Goal: Information Seeking & Learning: Understand process/instructions

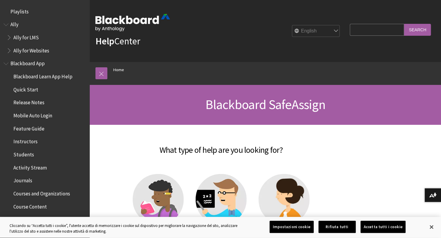
scroll to position [591, 0]
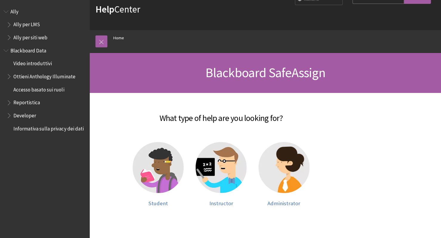
scroll to position [112, 0]
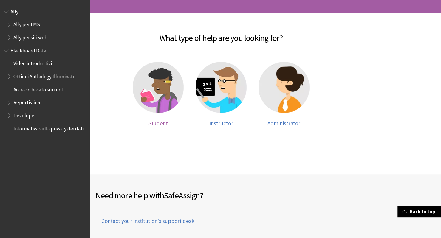
click at [154, 123] on span "Student" at bounding box center [158, 123] width 19 height 7
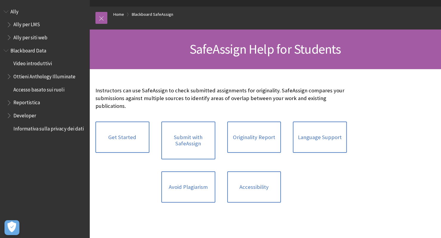
scroll to position [57, 0]
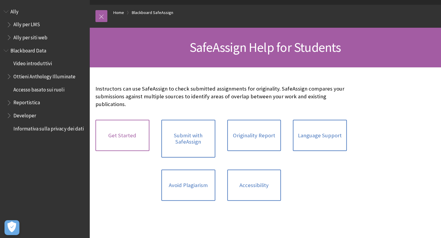
click at [115, 145] on link "Get Started" at bounding box center [122, 136] width 54 height 32
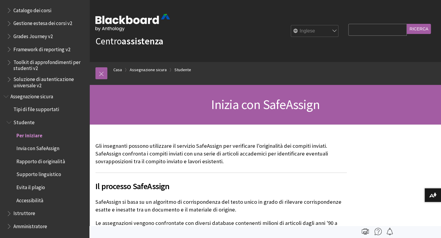
click at [271, 106] on font "Inizia con SafeAssign" at bounding box center [265, 104] width 109 height 16
click at [30, 123] on font "Studente" at bounding box center [23, 122] width 21 height 7
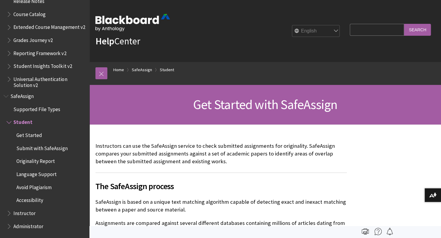
click at [29, 121] on span "Student" at bounding box center [22, 122] width 19 height 8
click at [26, 133] on span "Get Started" at bounding box center [29, 134] width 26 height 8
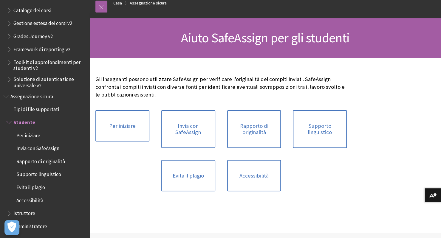
scroll to position [71, 0]
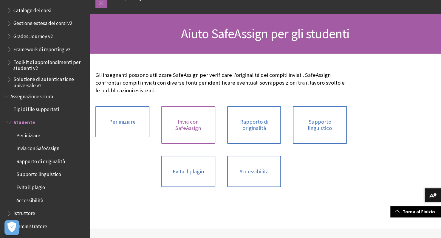
click at [186, 130] on font "Invia con SafeAssign" at bounding box center [188, 124] width 26 height 13
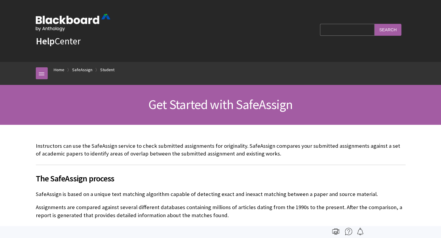
scroll to position [669, 0]
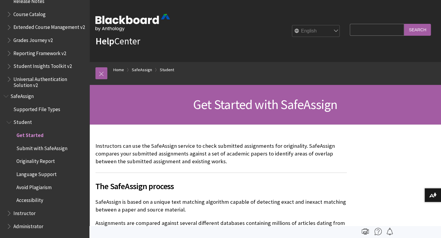
click at [55, 163] on span "Originality Report" at bounding box center [48, 162] width 76 height 10
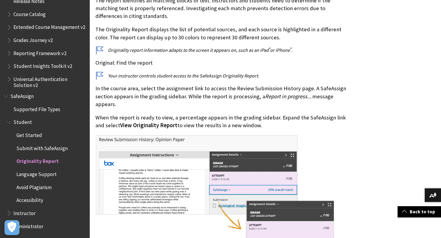
scroll to position [191, 0]
